Goal: Transaction & Acquisition: Book appointment/travel/reservation

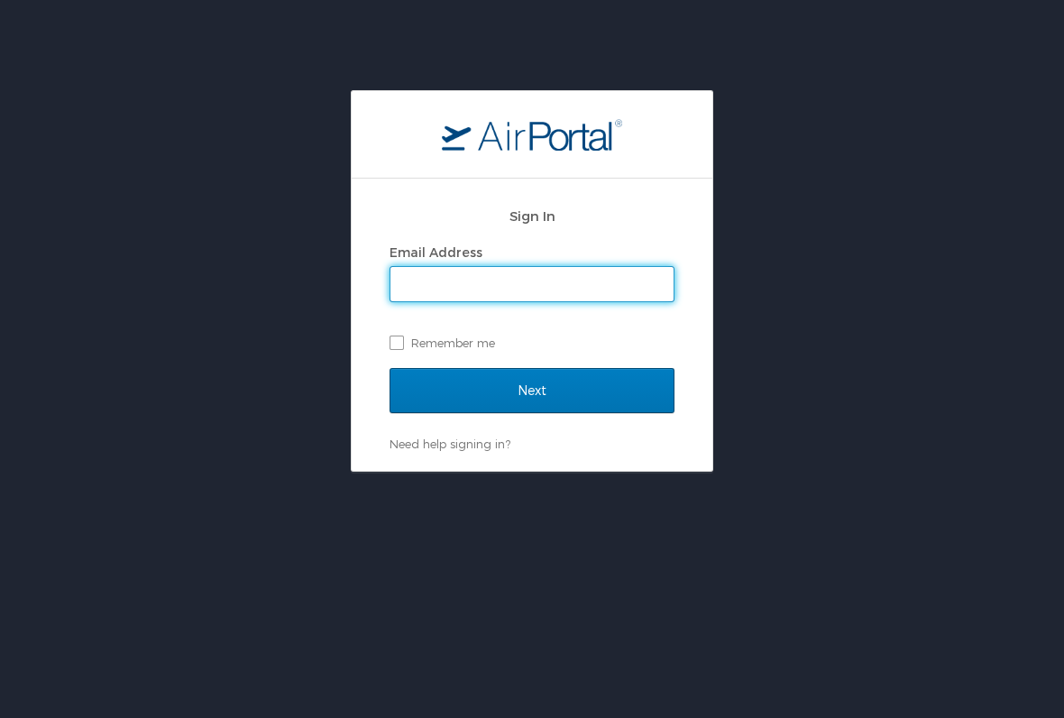
type input "hiresrn@aol.com"
click at [532, 390] on input "Next" at bounding box center [532, 390] width 285 height 45
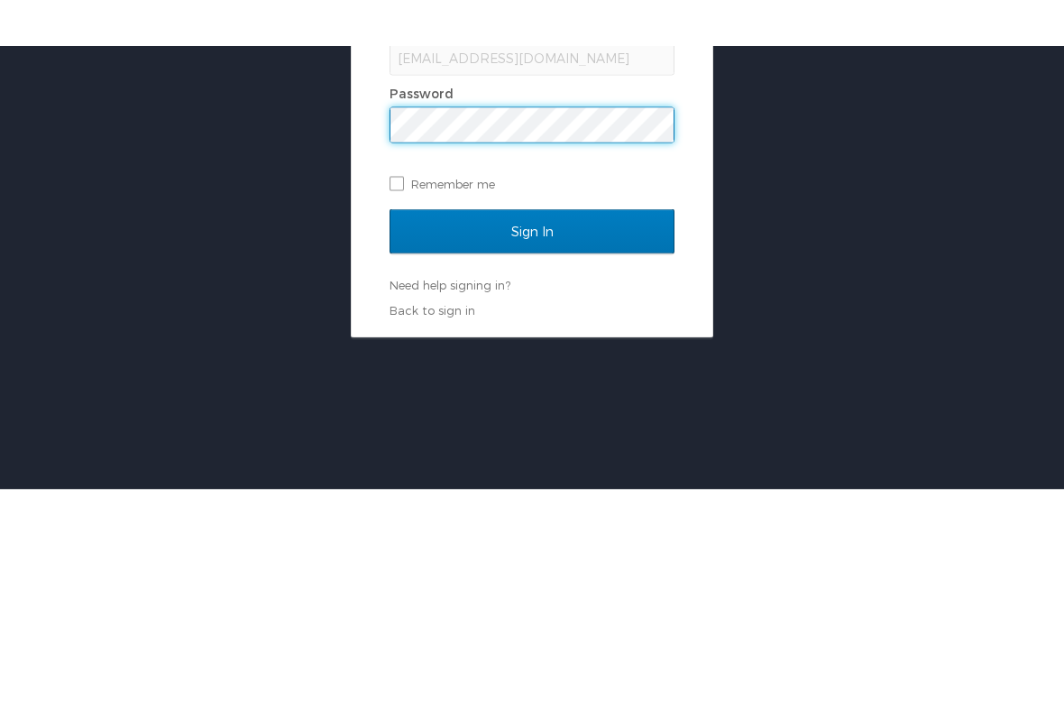
scroll to position [90, 0]
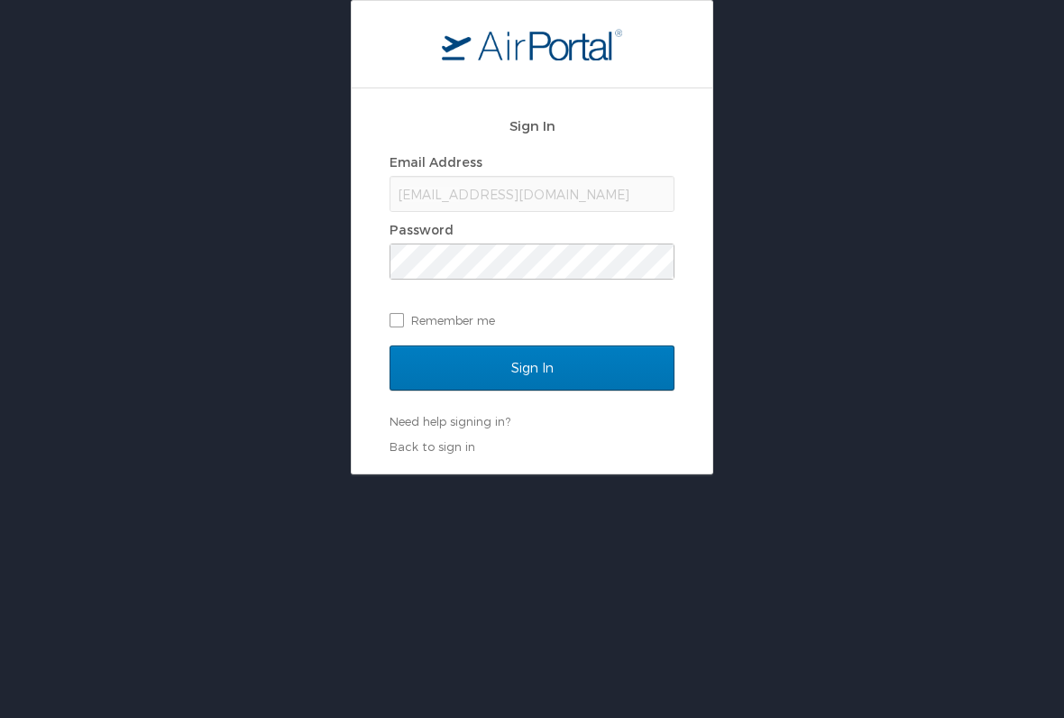
click at [629, 373] on input "Sign In" at bounding box center [532, 368] width 285 height 45
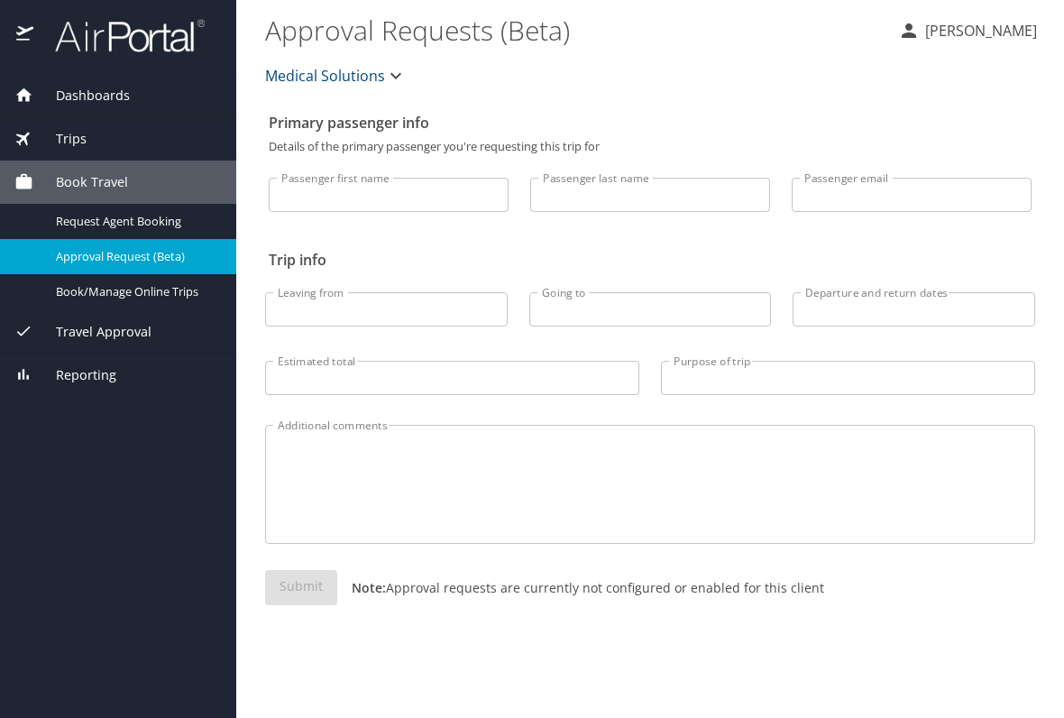
click at [1015, 38] on p "[PERSON_NAME]" at bounding box center [978, 31] width 117 height 22
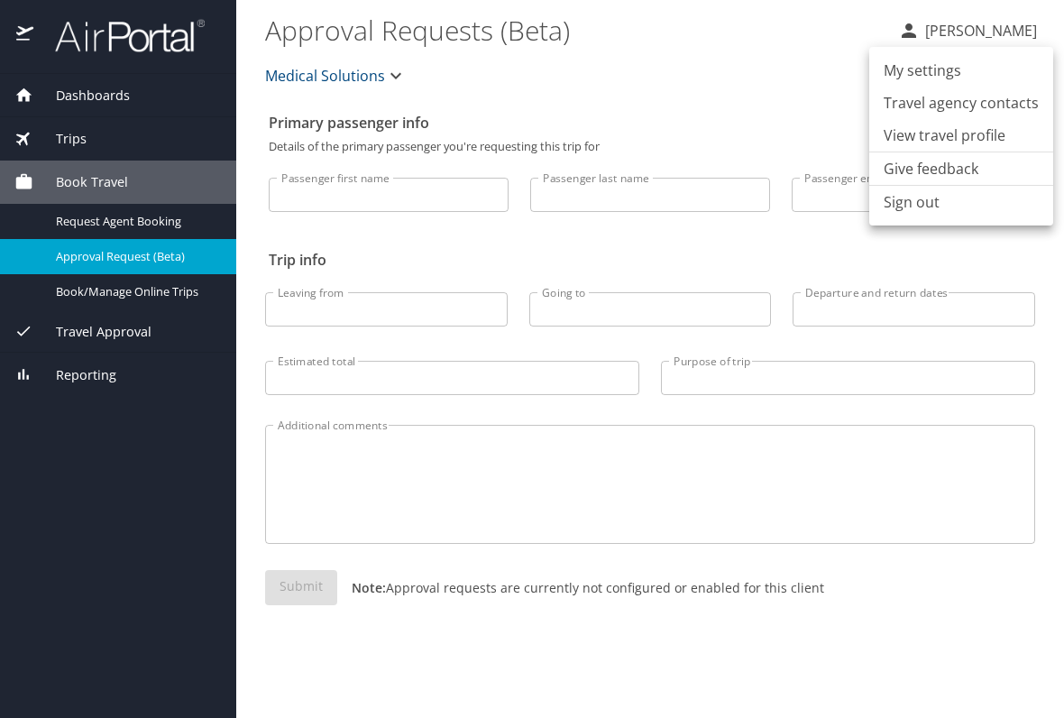
click at [963, 138] on li "View travel profile" at bounding box center [962, 135] width 184 height 32
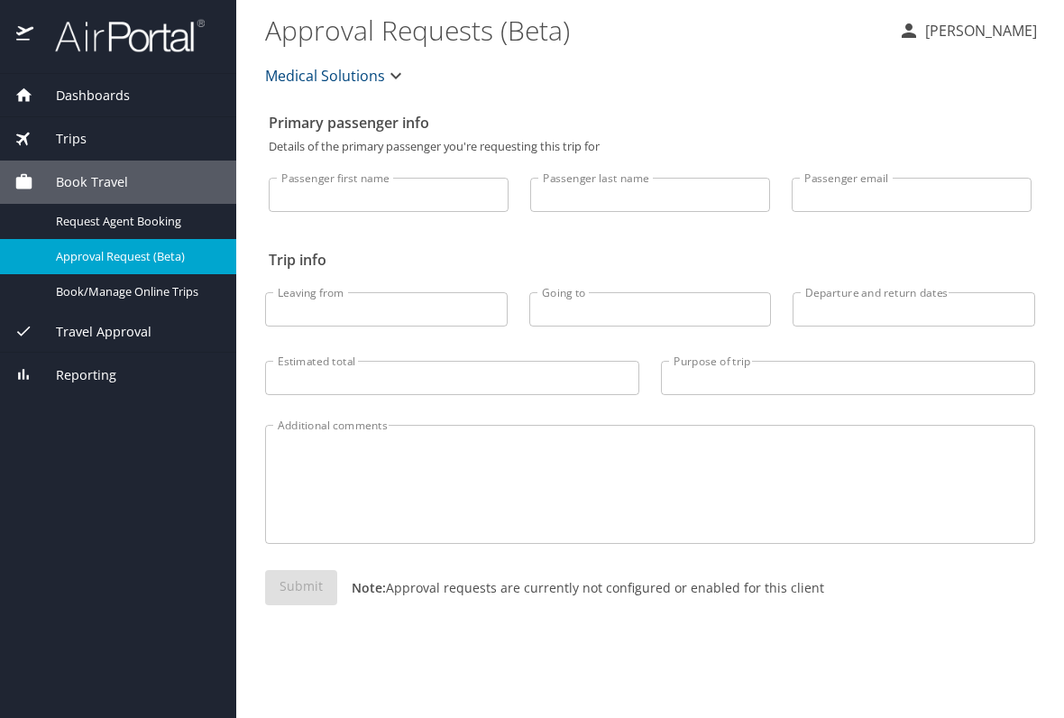
click at [82, 99] on span "Dashboards" at bounding box center [81, 96] width 97 height 20
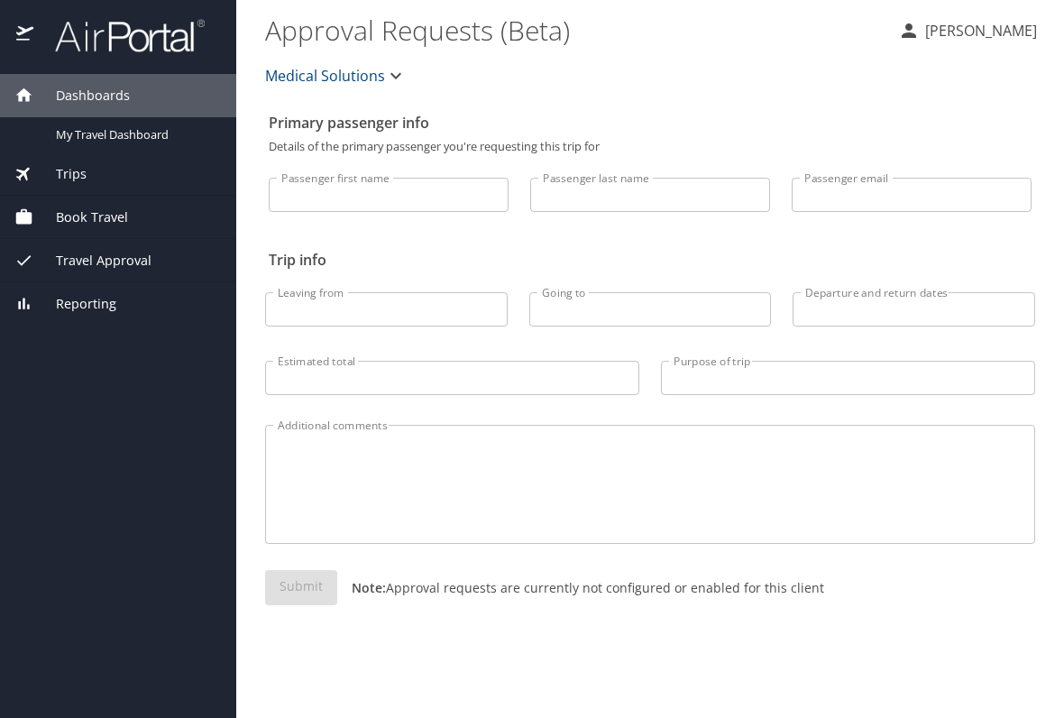
click at [1005, 34] on p "[PERSON_NAME]" at bounding box center [978, 31] width 117 height 22
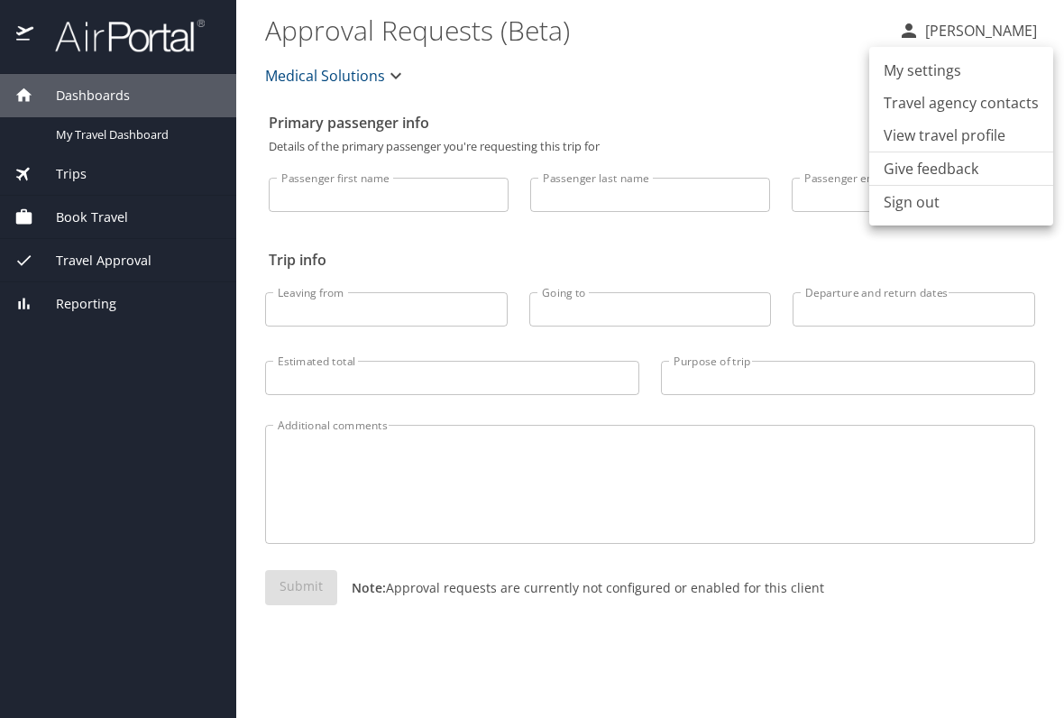
click at [935, 69] on li "My settings" at bounding box center [962, 70] width 184 height 32
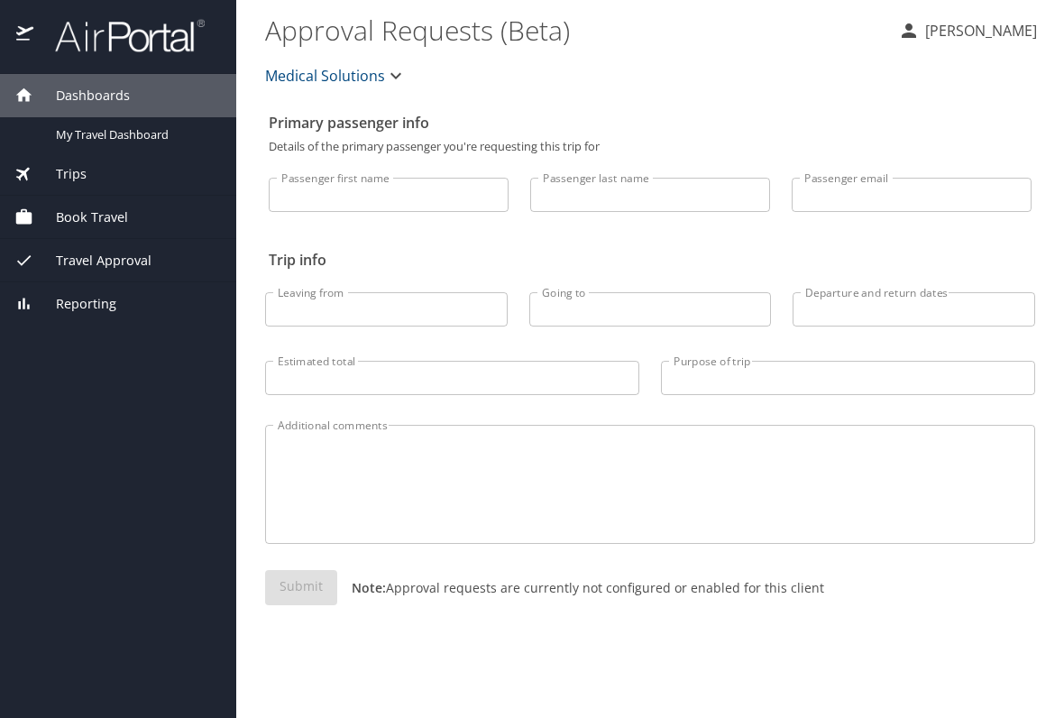
click at [147, 129] on span "My Travel Dashboard" at bounding box center [135, 134] width 159 height 17
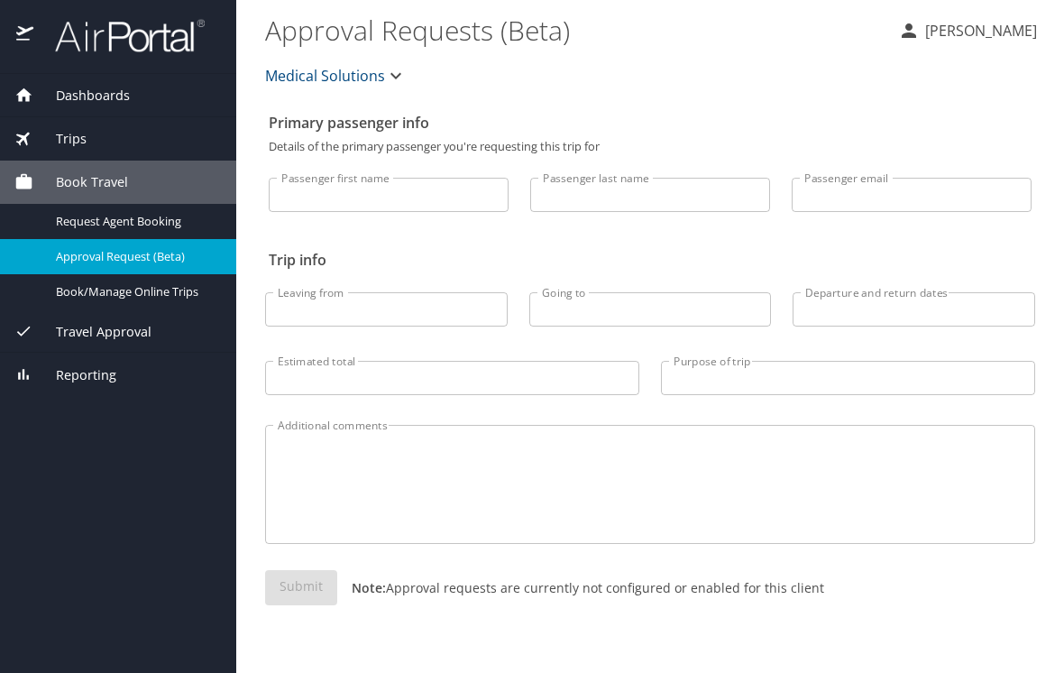
click at [152, 290] on span "Book/Manage Online Trips" at bounding box center [135, 291] width 159 height 17
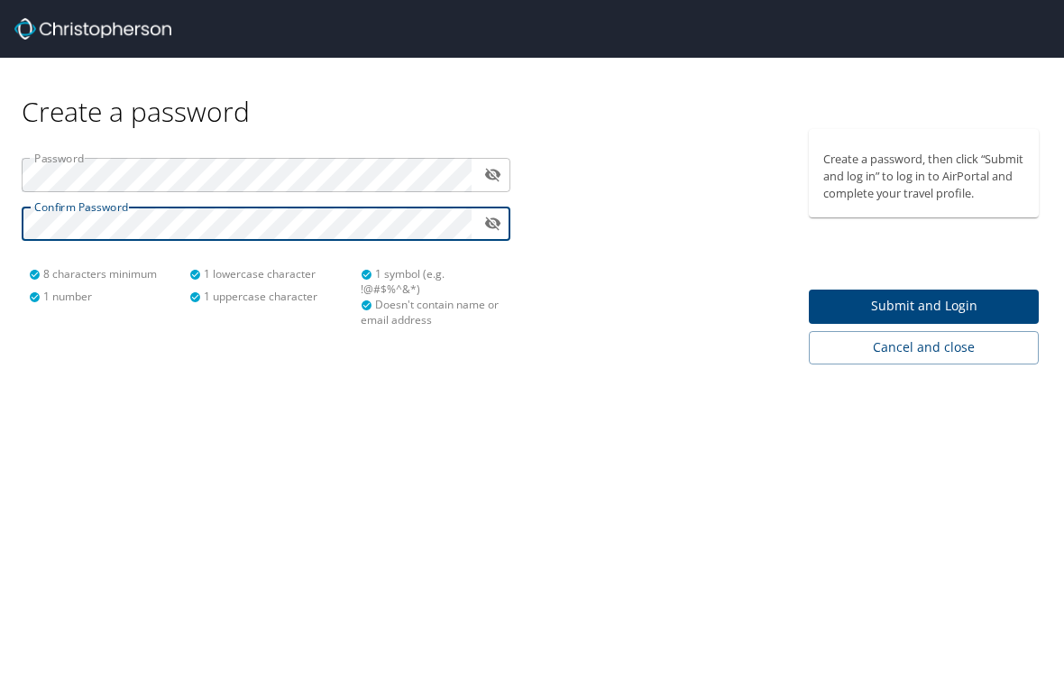
click at [915, 318] on span "Submit and Login" at bounding box center [924, 306] width 201 height 23
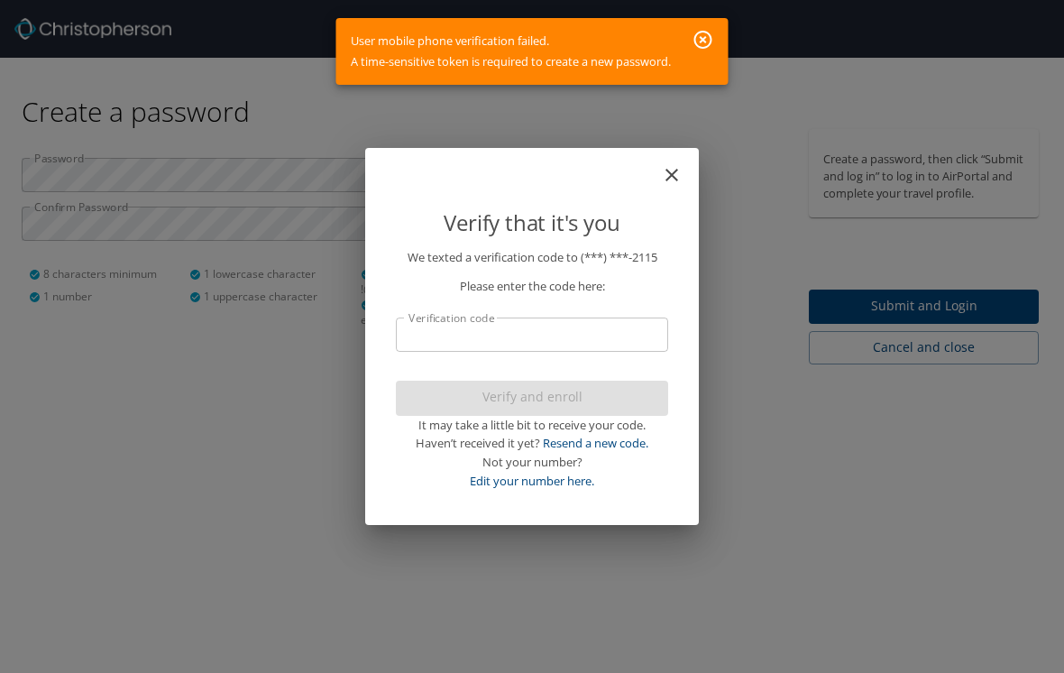
click at [704, 42] on icon "button" at bounding box center [704, 40] width 18 height 18
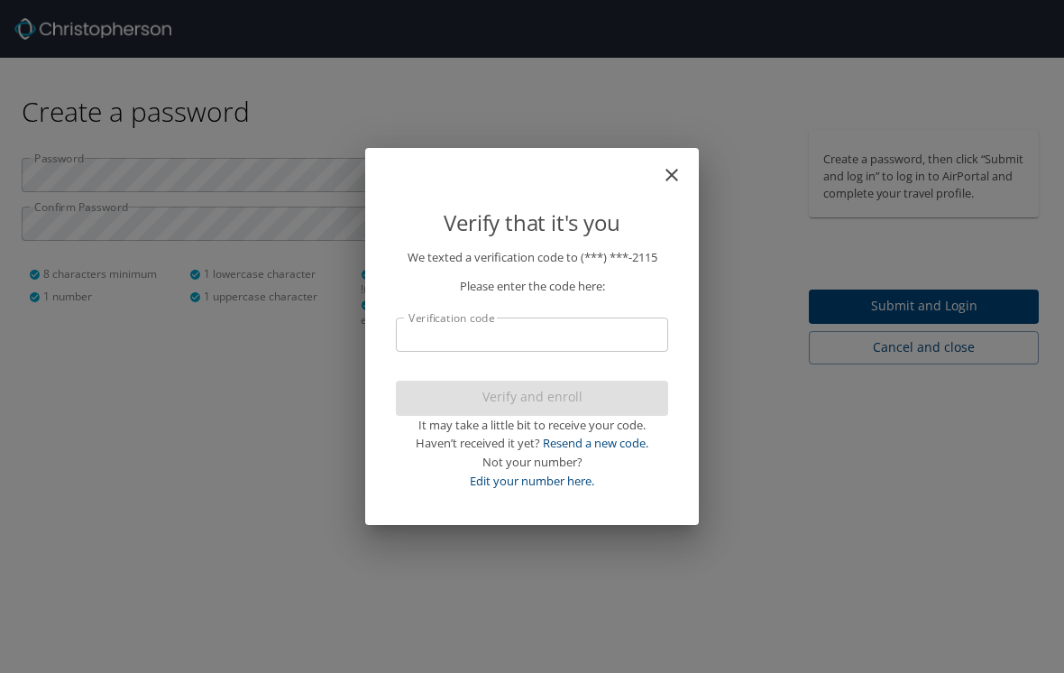
click at [677, 173] on icon "close" at bounding box center [672, 175] width 13 height 13
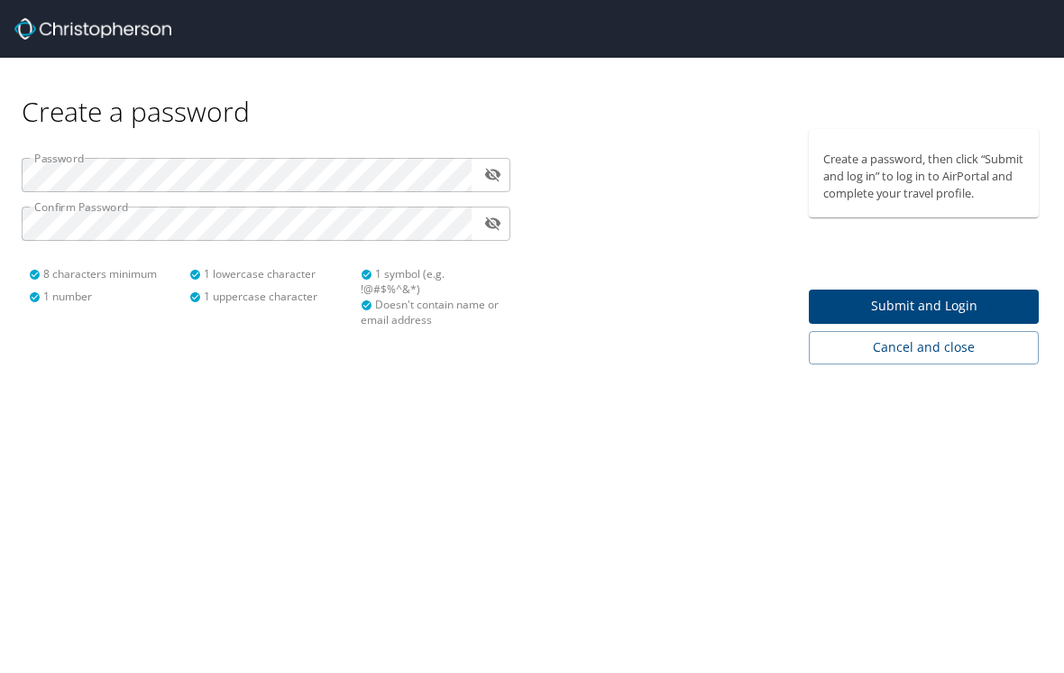
click at [928, 318] on span "Submit and Login" at bounding box center [924, 306] width 201 height 23
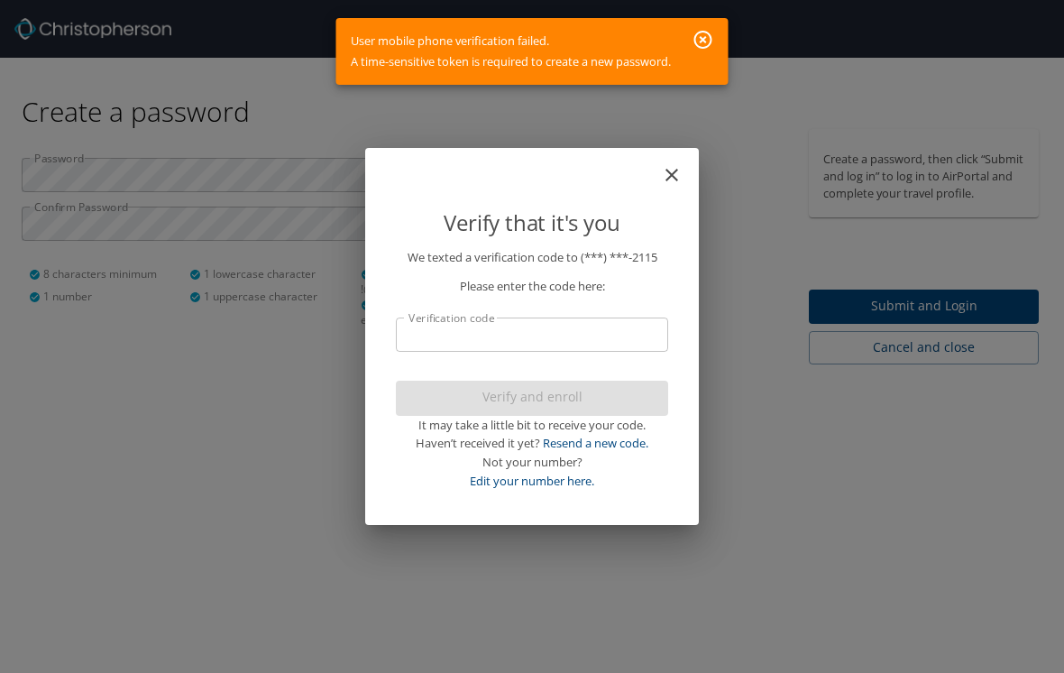
click at [705, 48] on icon "button" at bounding box center [704, 40] width 18 height 18
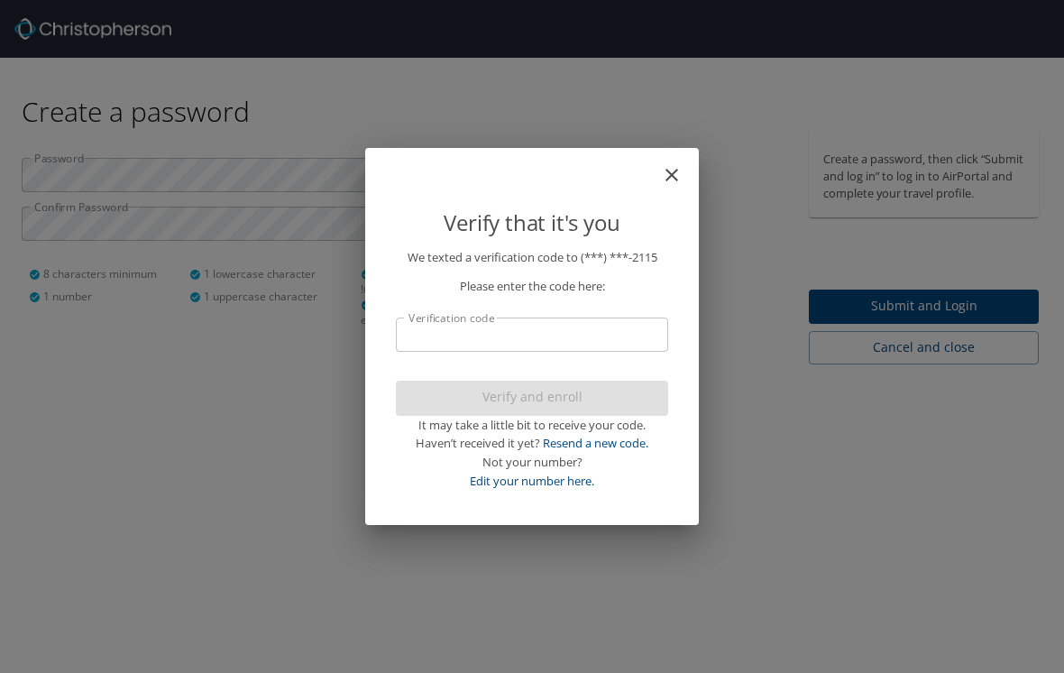
click at [675, 174] on icon "close" at bounding box center [672, 175] width 13 height 13
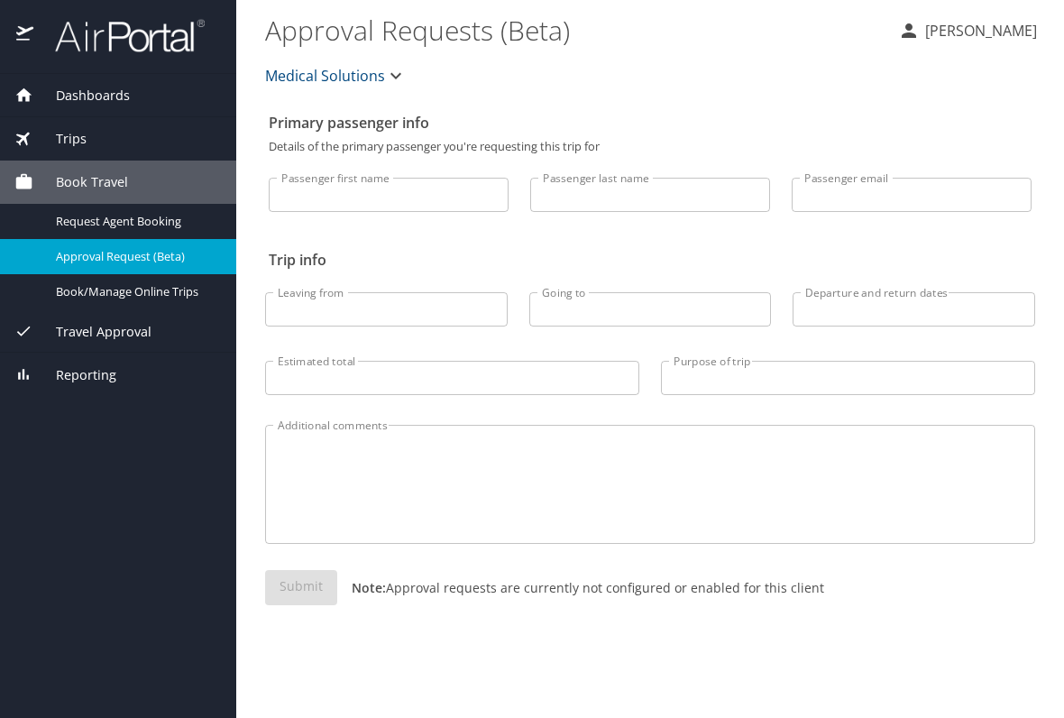
click at [993, 28] on p "[PERSON_NAME]" at bounding box center [978, 31] width 117 height 22
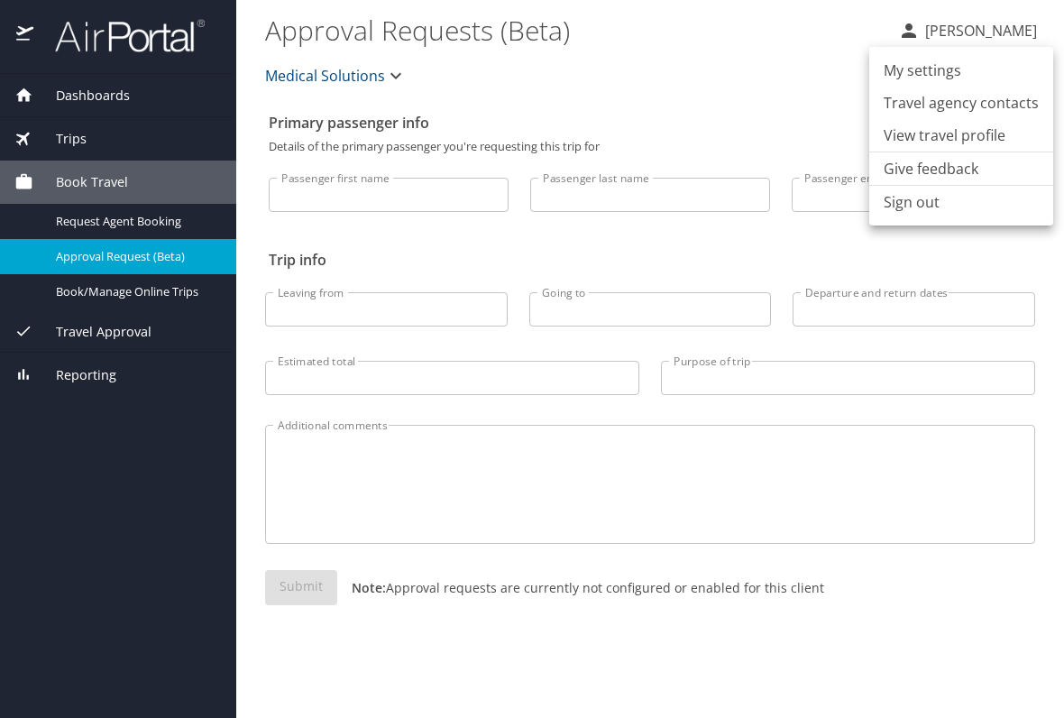
click at [959, 136] on li "View travel profile" at bounding box center [962, 135] width 184 height 32
